Goal: Task Accomplishment & Management: Manage account settings

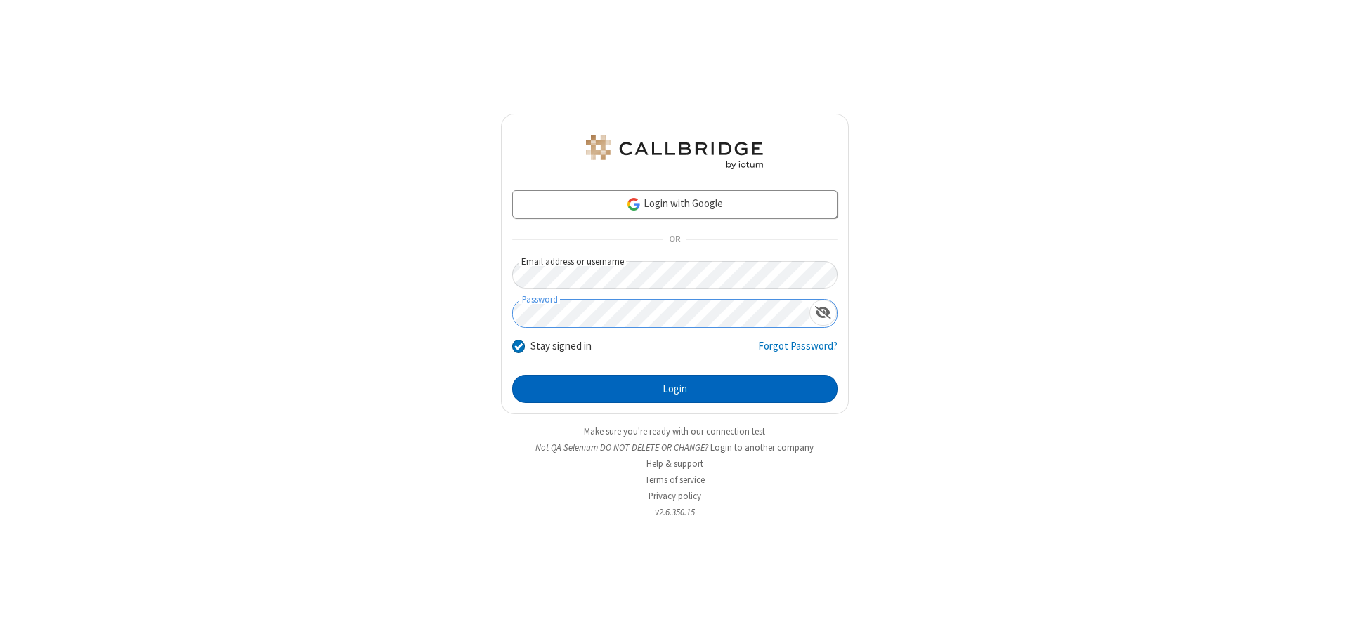
click at [674, 389] on button "Login" at bounding box center [674, 389] width 325 height 28
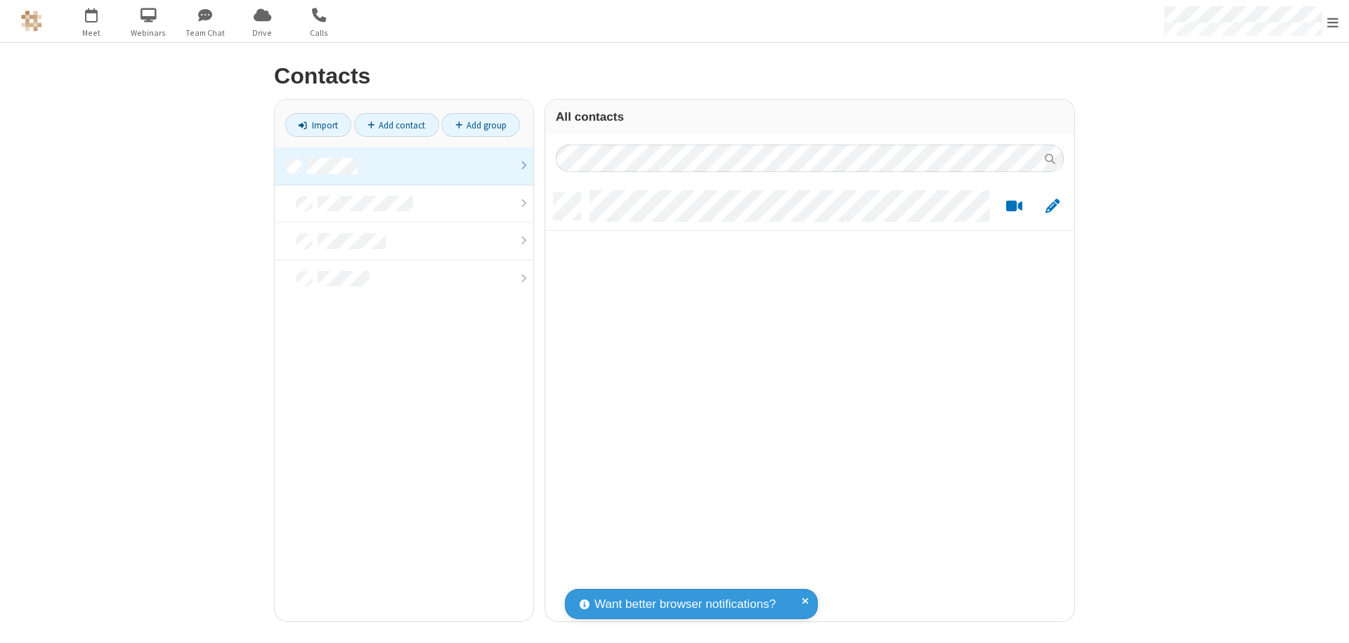
scroll to position [428, 518]
click at [404, 166] on link at bounding box center [404, 166] width 258 height 38
click at [396, 125] on link "Add contact" at bounding box center [396, 125] width 85 height 24
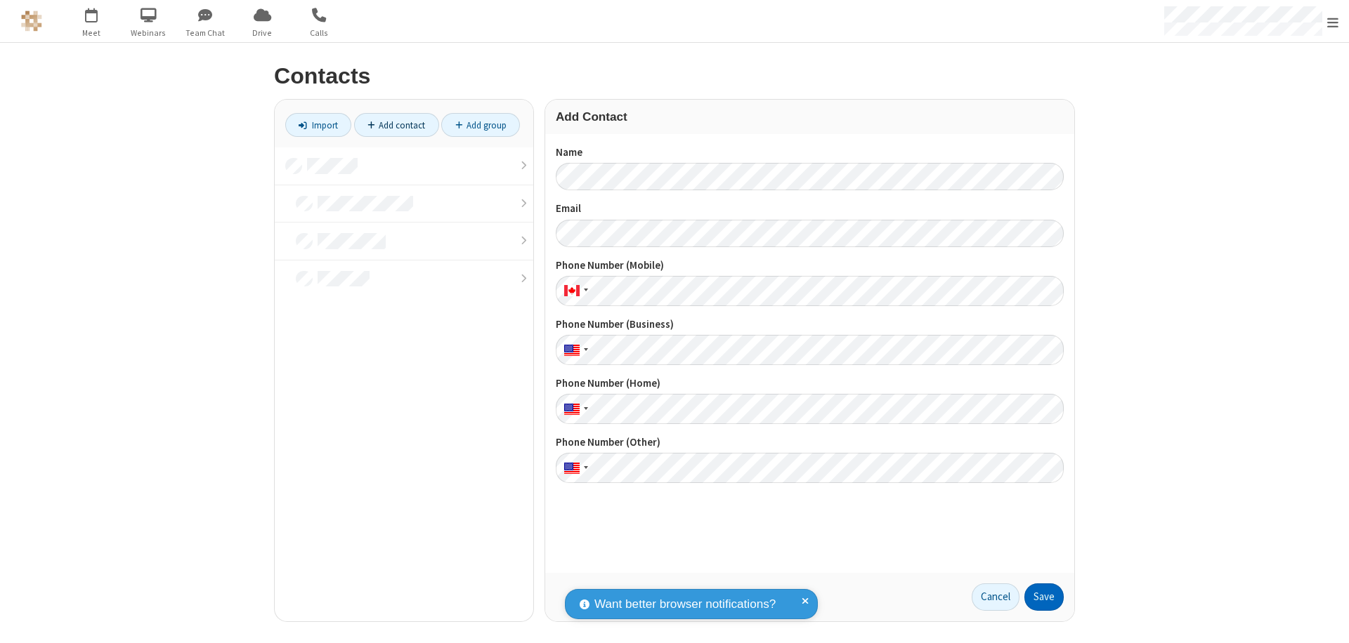
click at [1044, 597] on button "Save" at bounding box center [1043, 598] width 39 height 28
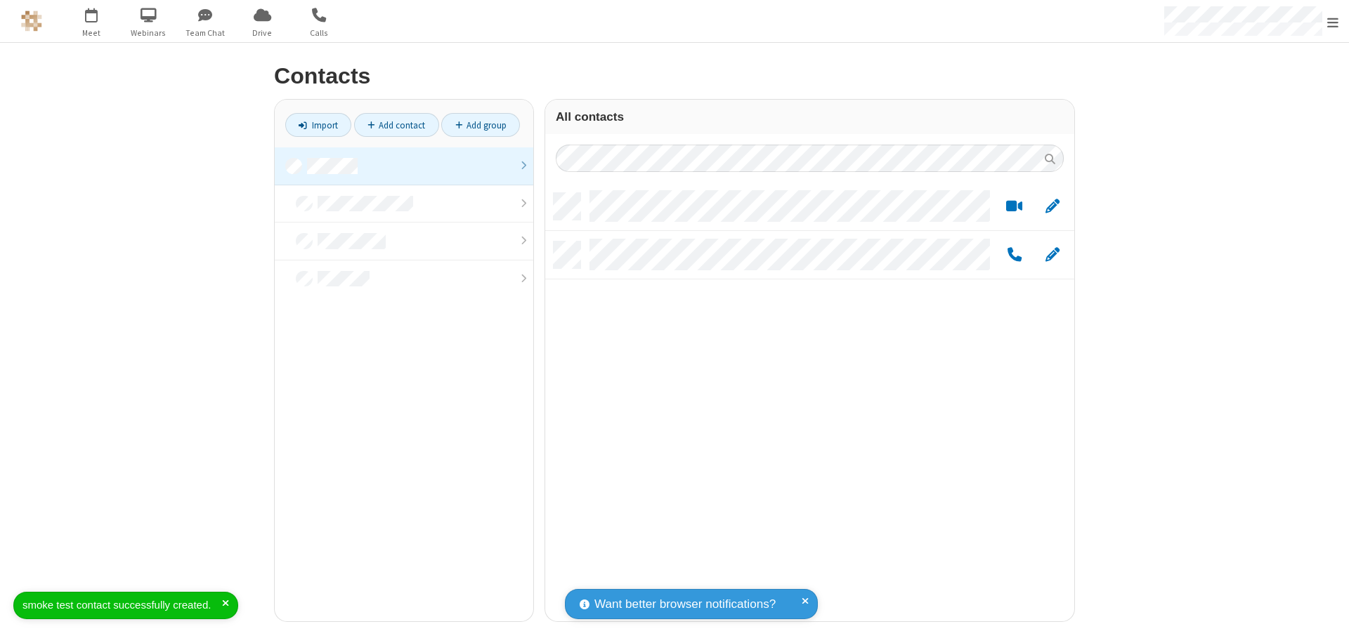
scroll to position [428, 518]
